Goal: Register for event/course

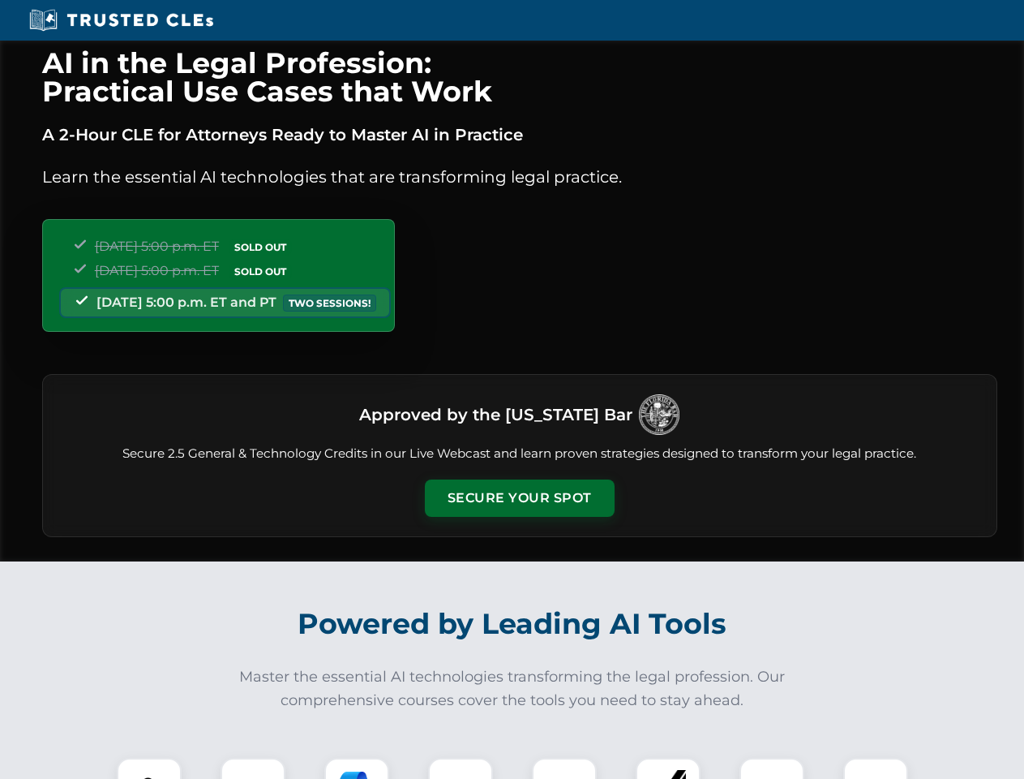
click at [519, 498] on button "Secure Your Spot" at bounding box center [520, 497] width 190 height 37
click at [149, 768] on img at bounding box center [149, 789] width 47 height 47
click at [253, 768] on div at bounding box center [253, 789] width 65 height 65
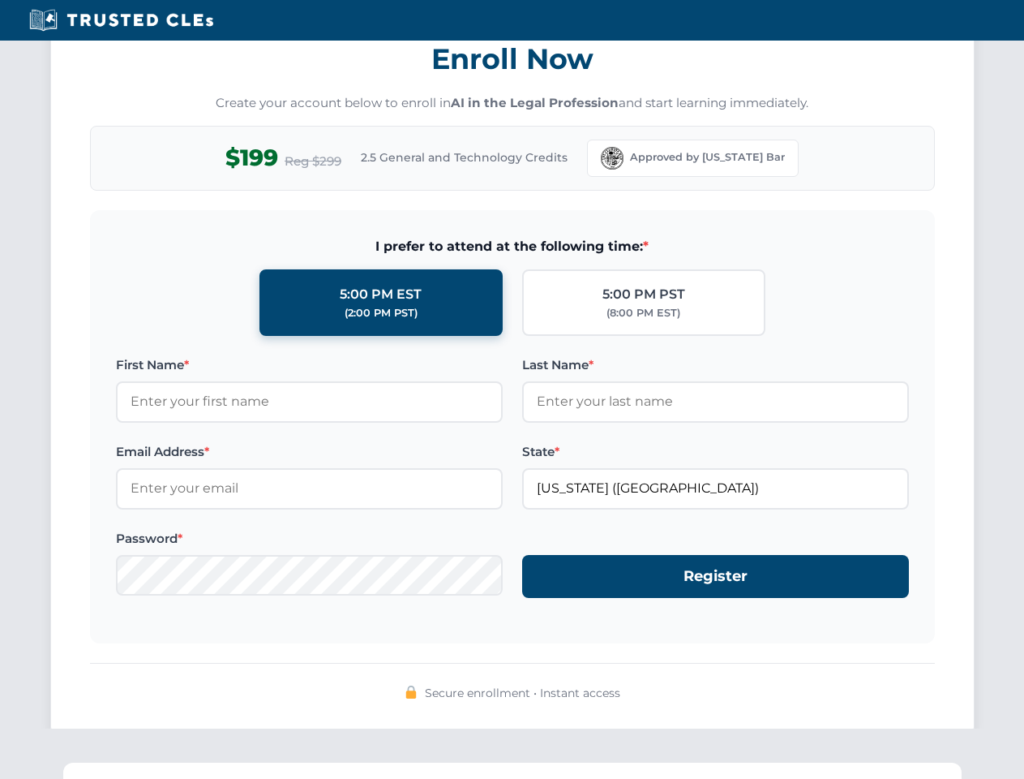
scroll to position [1592, 0]
